Goal: Task Accomplishment & Management: Complete application form

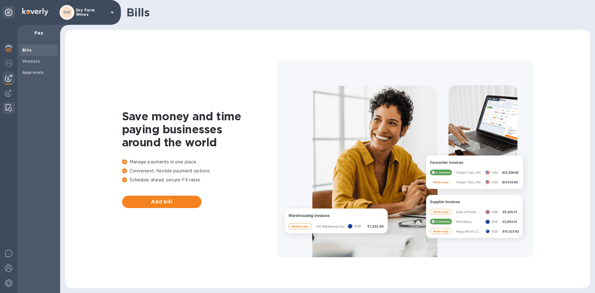
click at [11, 108] on img at bounding box center [9, 107] width 6 height 7
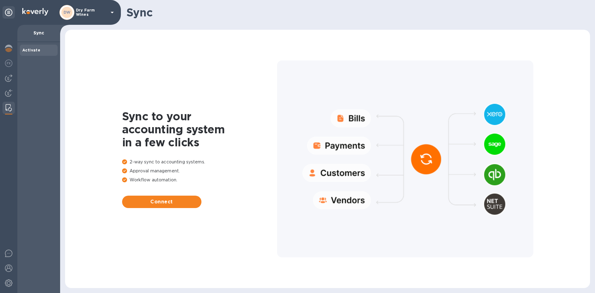
click at [11, 108] on img at bounding box center [9, 107] width 6 height 7
click at [13, 92] on div at bounding box center [8, 94] width 12 height 14
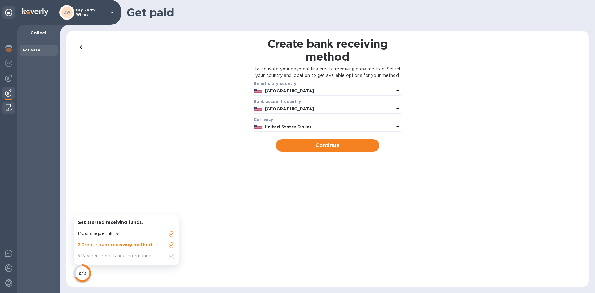
click at [12, 102] on div at bounding box center [8, 108] width 11 height 12
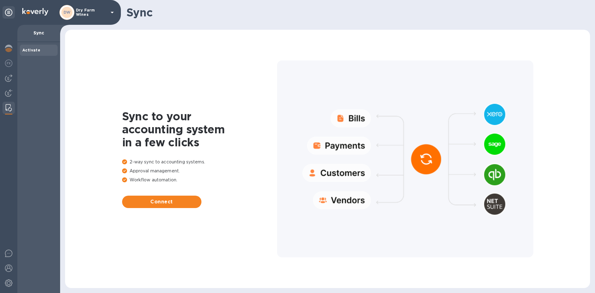
click at [83, 13] on p "Dry Farm Wines" at bounding box center [91, 12] width 31 height 9
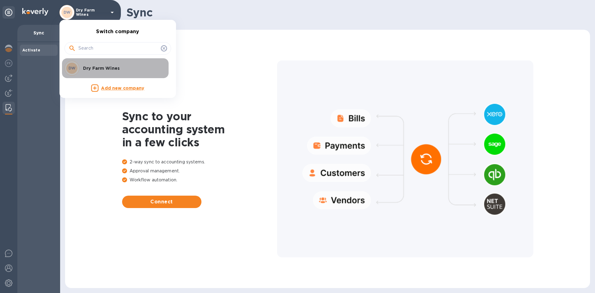
click at [86, 65] on p "Dry Farm Wines" at bounding box center [122, 68] width 78 height 6
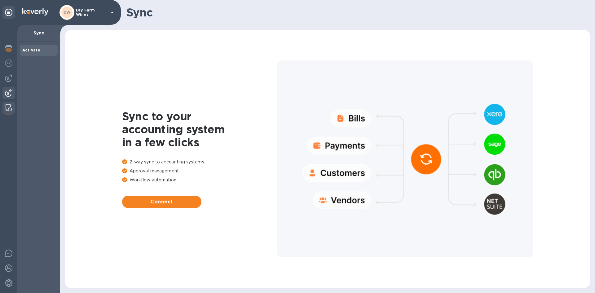
click at [10, 95] on img at bounding box center [8, 92] width 7 height 7
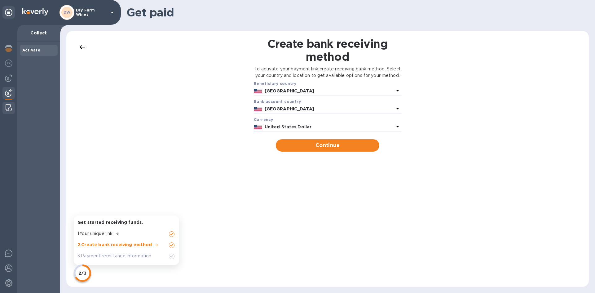
click at [8, 108] on img at bounding box center [9, 107] width 6 height 7
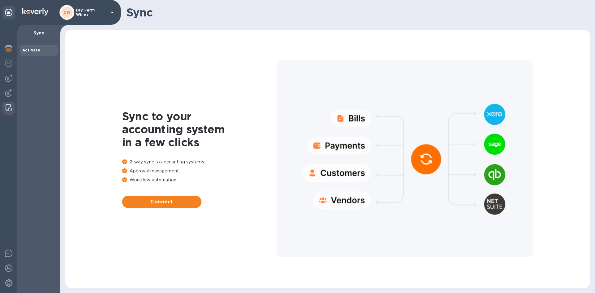
click at [35, 48] on b "Activate" at bounding box center [31, 50] width 18 height 5
click at [7, 95] on img at bounding box center [8, 92] width 7 height 7
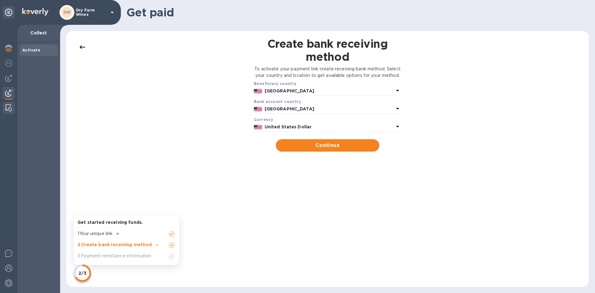
click at [9, 110] on img at bounding box center [9, 107] width 6 height 7
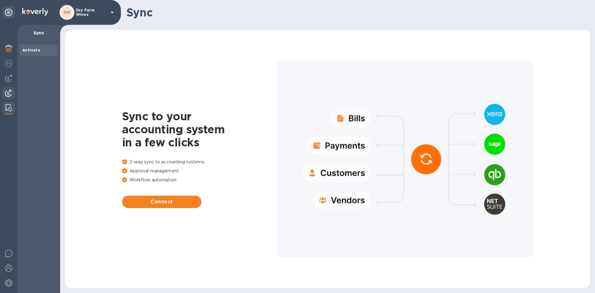
click at [8, 91] on img at bounding box center [8, 92] width 7 height 7
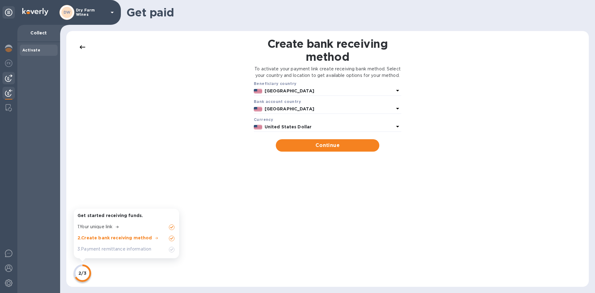
click at [11, 79] on img at bounding box center [8, 77] width 7 height 7
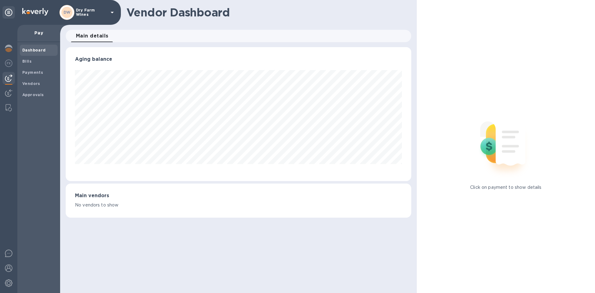
scroll to position [309889, 309680]
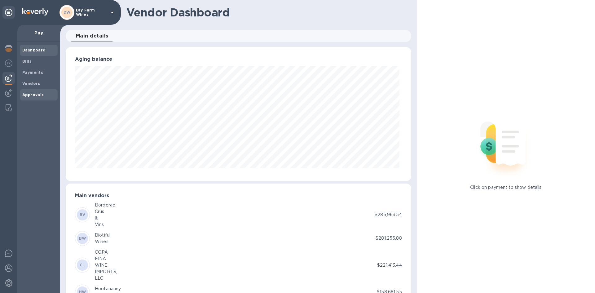
click at [26, 97] on span "Approvals" at bounding box center [33, 95] width 22 height 6
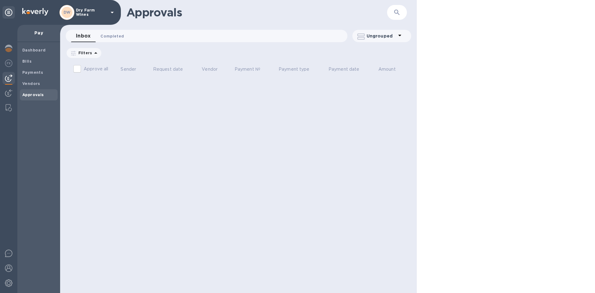
click at [113, 39] on span "Completed 0" at bounding box center [112, 36] width 24 height 7
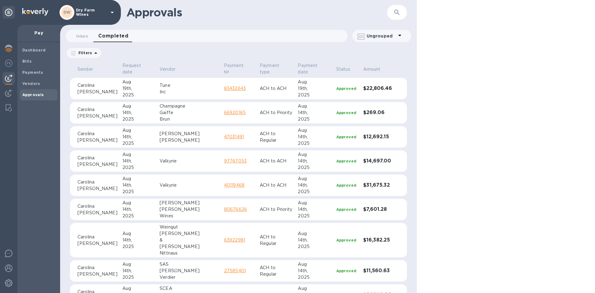
click at [224, 86] on link "83432643" at bounding box center [235, 88] width 22 height 5
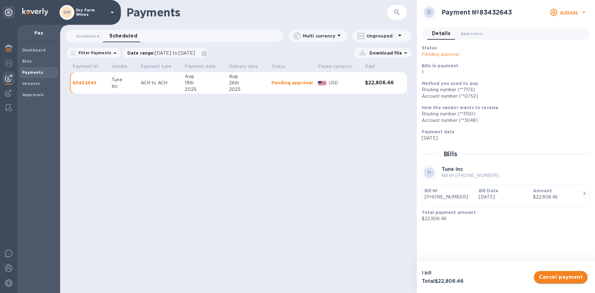
click at [552, 279] on span "Cancel payment" at bounding box center [561, 276] width 44 height 7
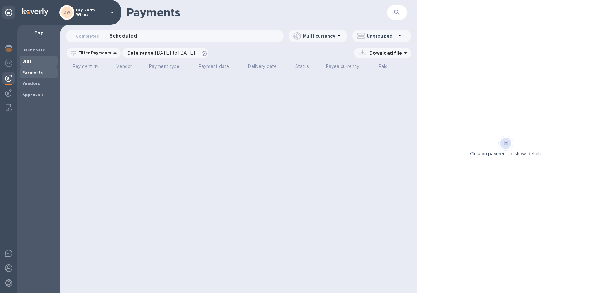
click at [30, 63] on b "Bills" at bounding box center [26, 61] width 9 height 5
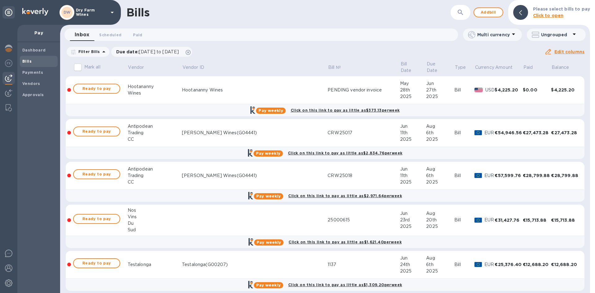
click at [461, 11] on icon "button" at bounding box center [460, 12] width 7 height 7
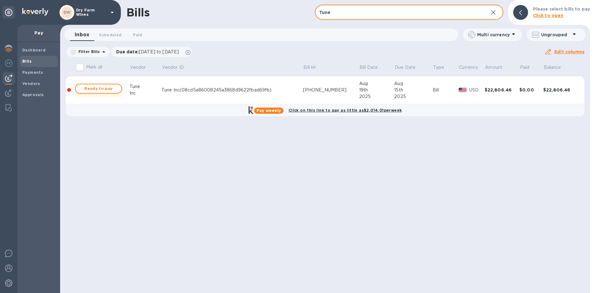
type input "Tune"
click at [112, 90] on span "Ready to pay" at bounding box center [99, 88] width 36 height 7
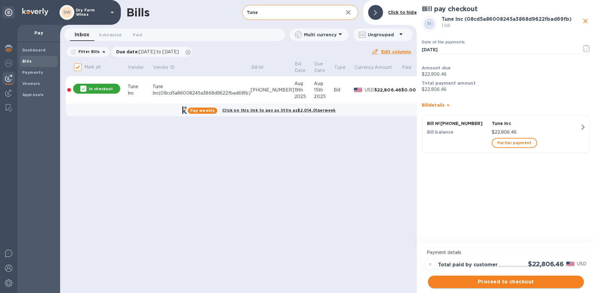
click at [509, 278] on span "Proceed to checkout" at bounding box center [506, 281] width 146 height 7
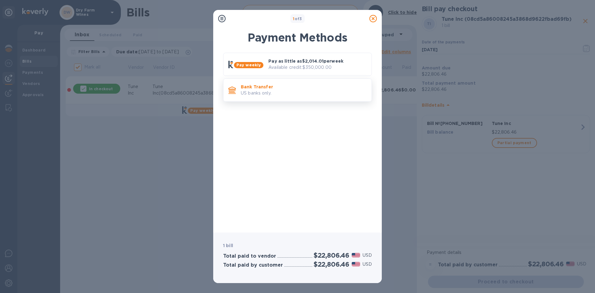
click at [308, 95] on p "US banks only." at bounding box center [304, 93] width 126 height 7
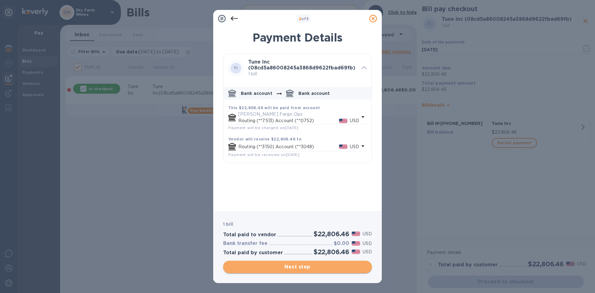
click at [305, 262] on button "Next step" at bounding box center [297, 267] width 149 height 12
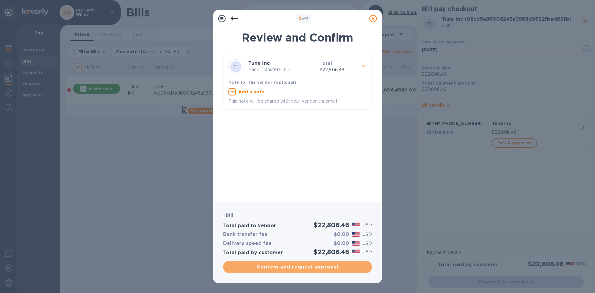
click at [304, 262] on button "Confirm and request approval" at bounding box center [297, 267] width 149 height 12
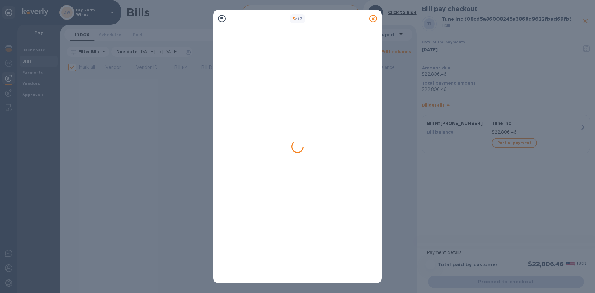
checkbox input "false"
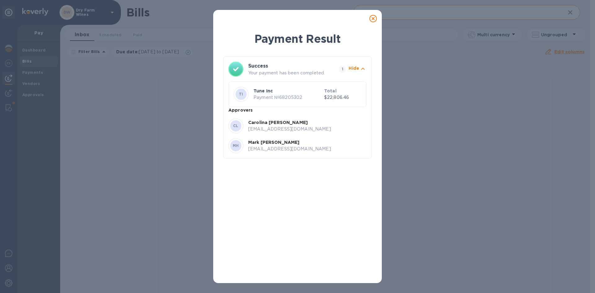
click at [374, 21] on icon at bounding box center [373, 18] width 7 height 7
